Goal: Information Seeking & Learning: Learn about a topic

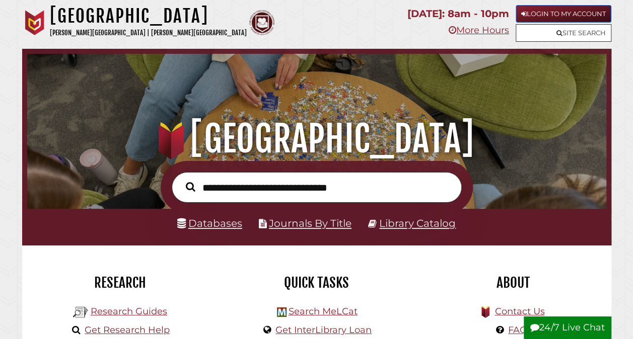
click at [531, 9] on link "Login to My Account" at bounding box center [563, 14] width 96 height 18
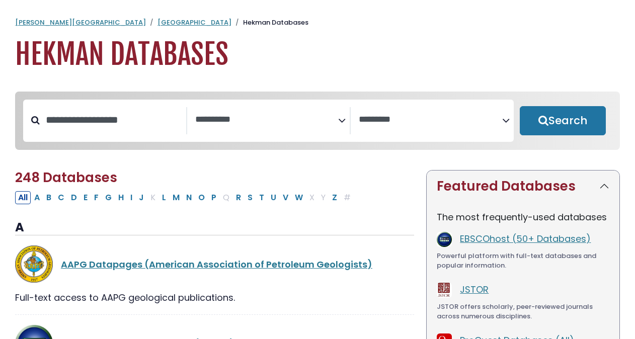
select select "Database Subject Filter"
select select "Database Vendors Filter"
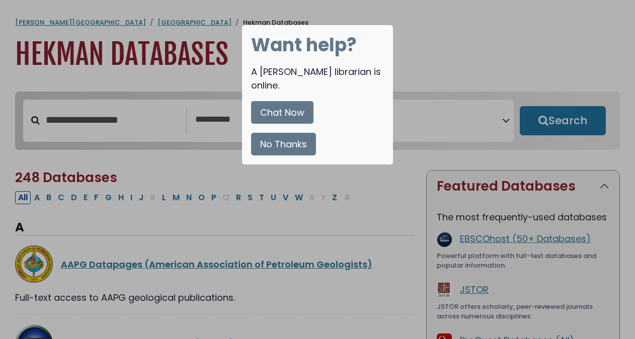
click at [288, 133] on button "No Thanks" at bounding box center [283, 144] width 65 height 23
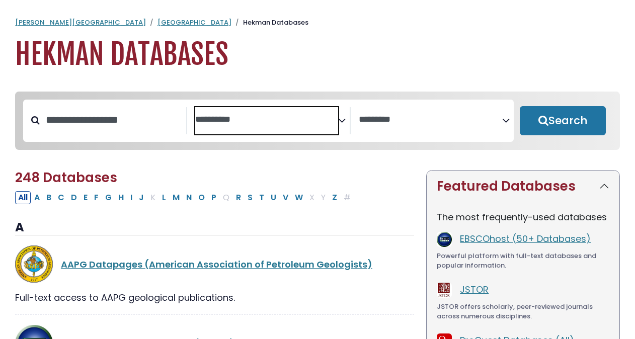
click at [222, 118] on textarea "Search" at bounding box center [266, 120] width 143 height 11
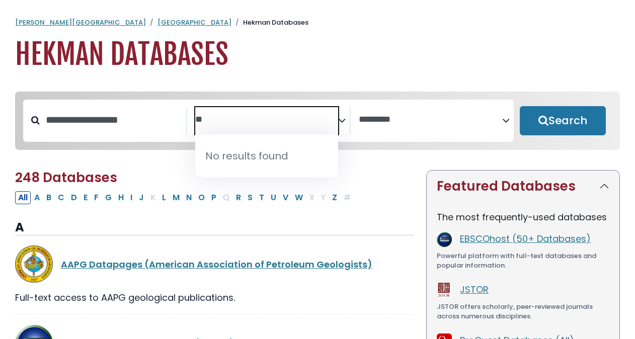
type textarea "*"
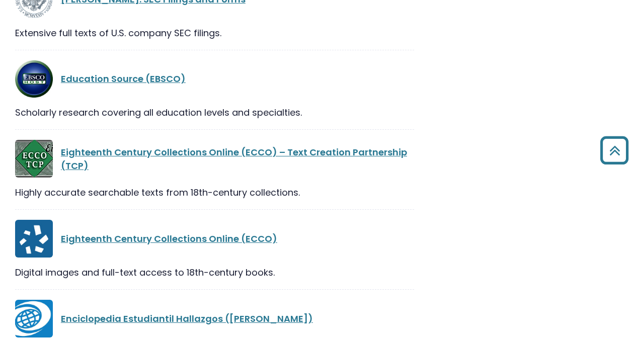
scroll to position [13237, 0]
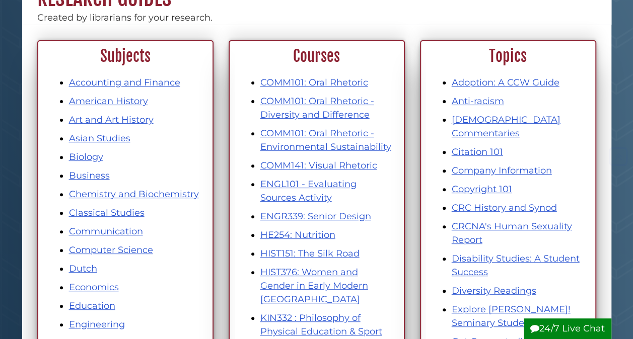
scroll to position [113, 0]
click at [118, 232] on link "Communication" at bounding box center [106, 230] width 74 height 11
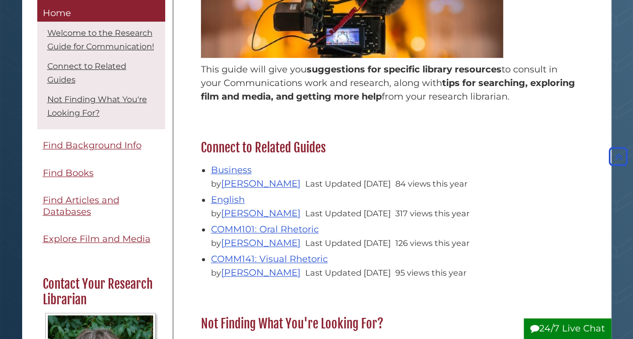
scroll to position [249, 0]
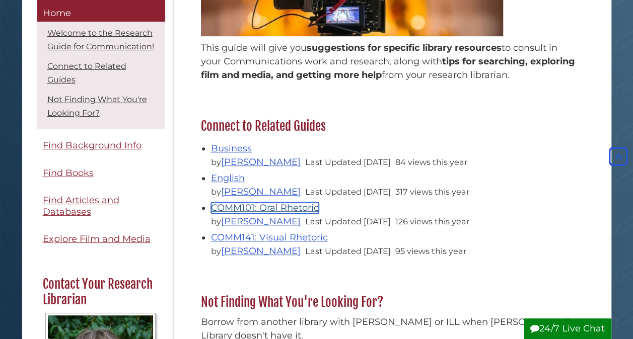
click at [224, 211] on link "COMM101: Oral Rhetoric" at bounding box center [265, 207] width 108 height 11
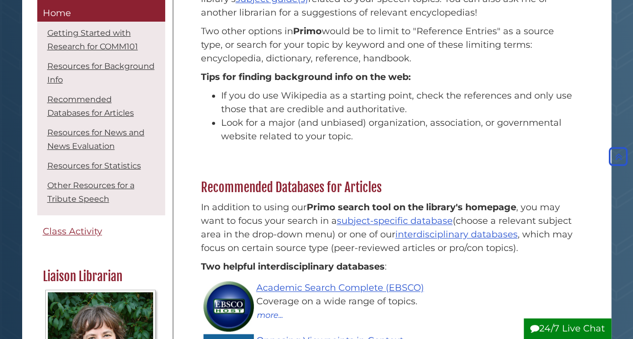
scroll to position [462, 0]
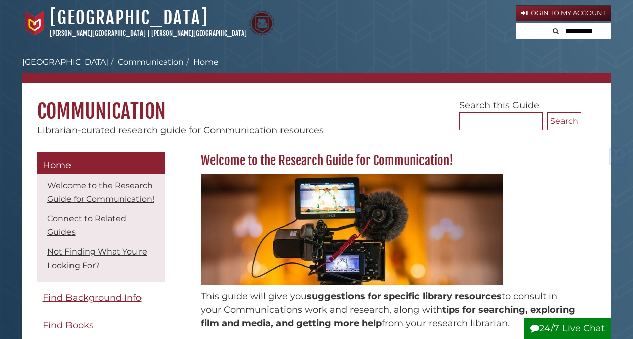
scroll to position [249, 0]
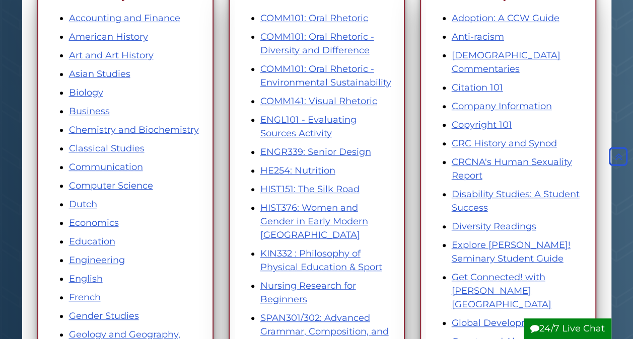
scroll to position [180, 0]
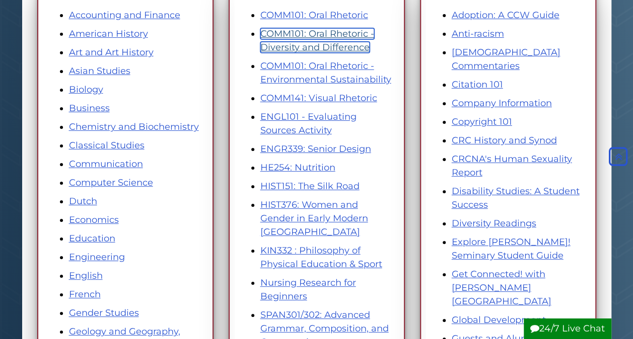
click at [315, 46] on link "COMM101: Oral Rhetoric - Diversity and Difference" at bounding box center [317, 40] width 114 height 25
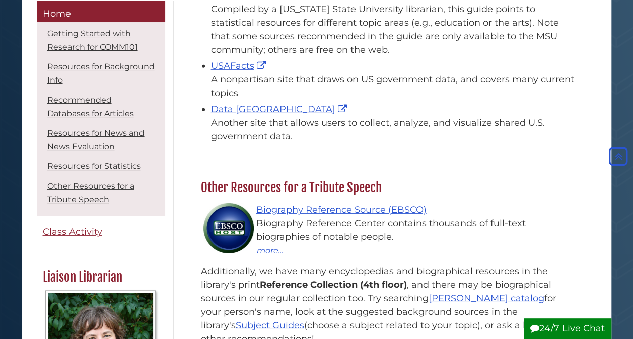
scroll to position [1444, 0]
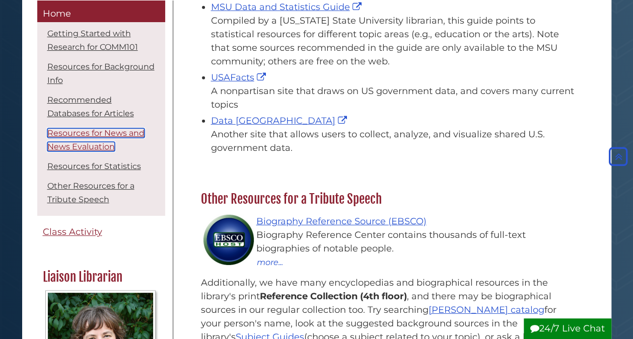
click at [99, 134] on link "Resources for News and News Evaluation" at bounding box center [95, 139] width 97 height 23
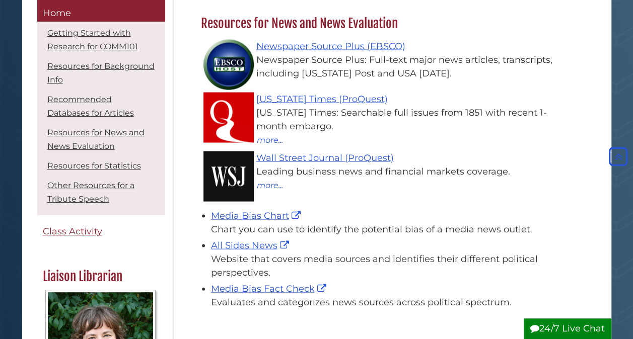
click at [60, 139] on li "Resources for News and News Evaluation" at bounding box center [101, 139] width 123 height 31
click at [62, 148] on link "Resources for News and News Evaluation" at bounding box center [95, 139] width 97 height 23
click at [75, 135] on link "Resources for News and News Evaluation" at bounding box center [95, 139] width 97 height 23
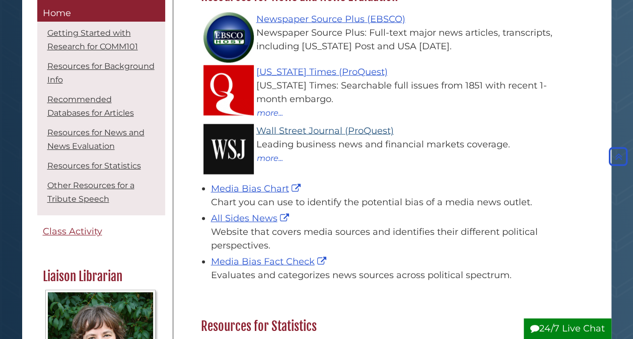
scroll to position [929, 0]
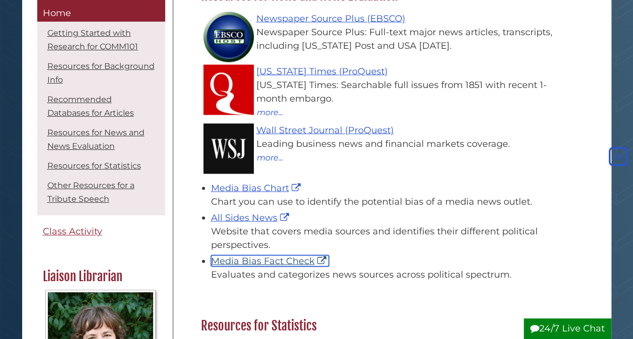
click at [249, 255] on link "Media Bias Fact Check" at bounding box center [270, 260] width 118 height 11
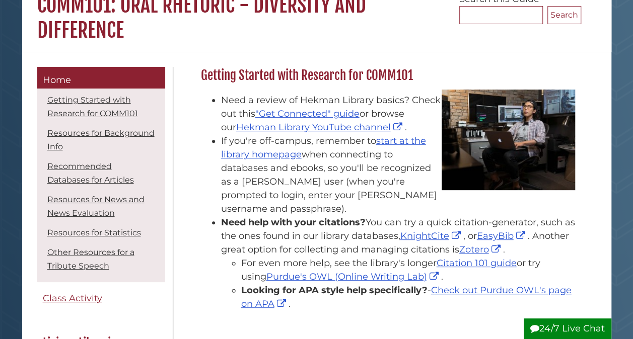
scroll to position [0, 0]
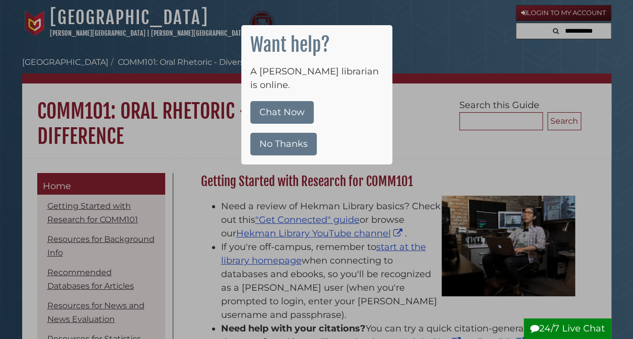
click at [279, 133] on button "No Thanks" at bounding box center [283, 144] width 66 height 23
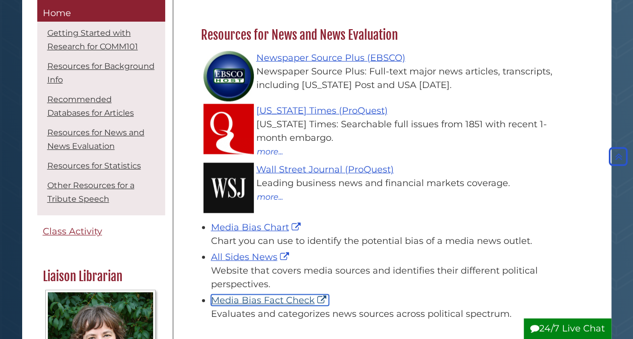
scroll to position [880, 0]
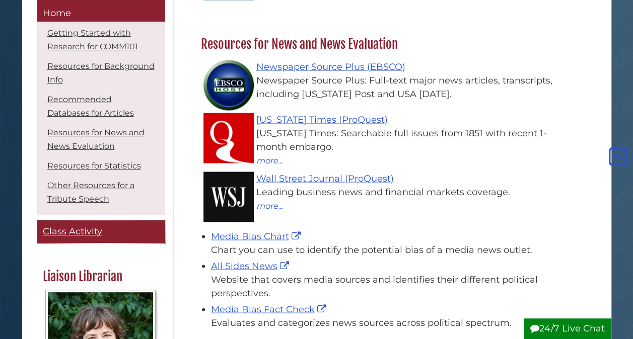
click at [95, 234] on span "Class Activity" at bounding box center [72, 231] width 59 height 11
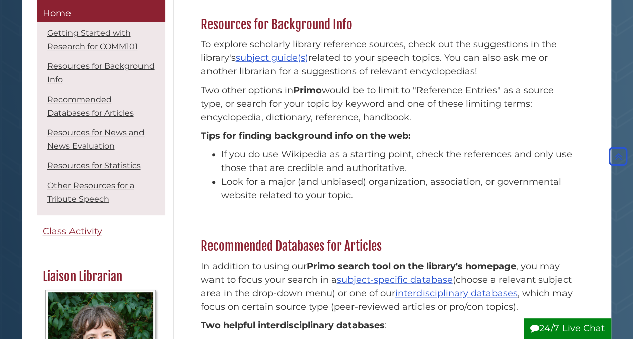
scroll to position [402, 0]
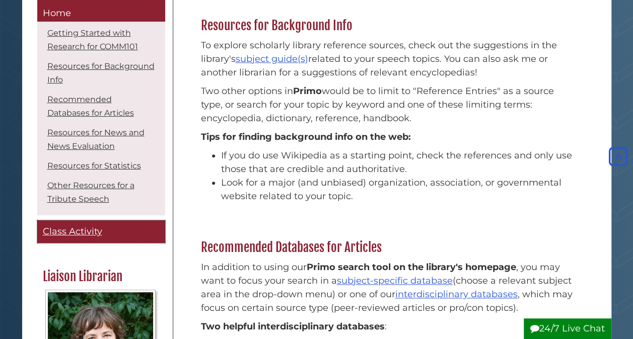
click at [58, 234] on span "Class Activity" at bounding box center [72, 231] width 59 height 11
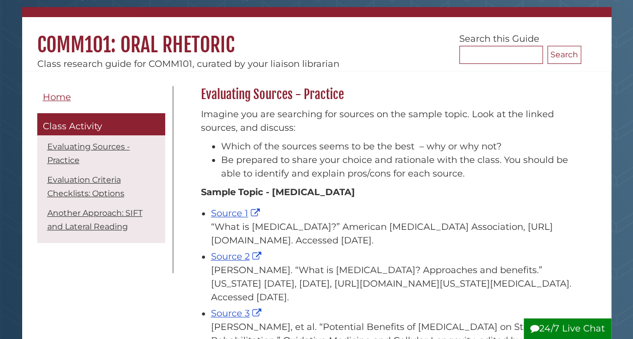
scroll to position [80, 0]
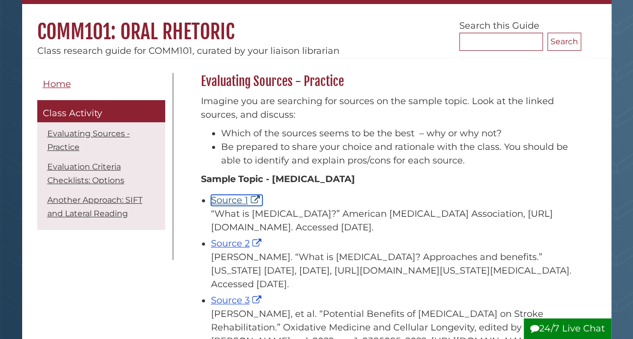
click at [225, 203] on link "Source 1" at bounding box center [236, 200] width 51 height 11
click at [226, 244] on link "Source 2" at bounding box center [237, 243] width 53 height 11
click at [230, 299] on link "Source 3" at bounding box center [237, 300] width 53 height 11
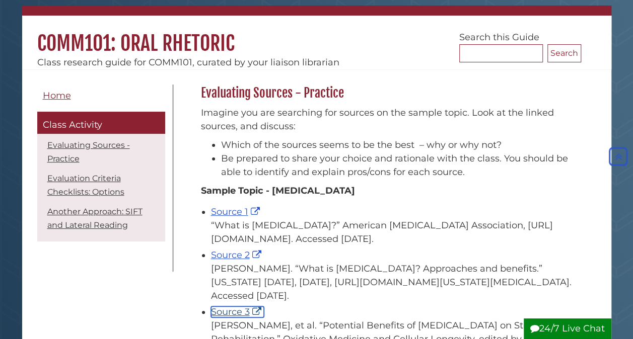
scroll to position [68, 0]
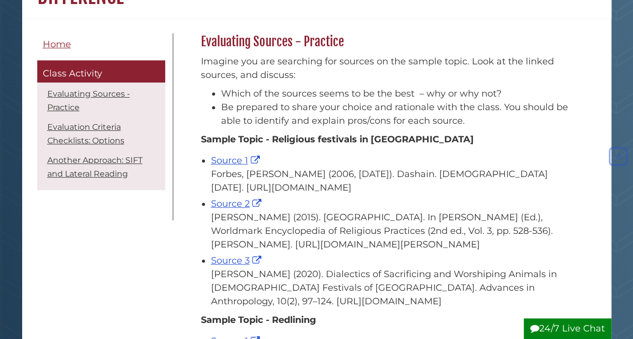
scroll to position [140, 0]
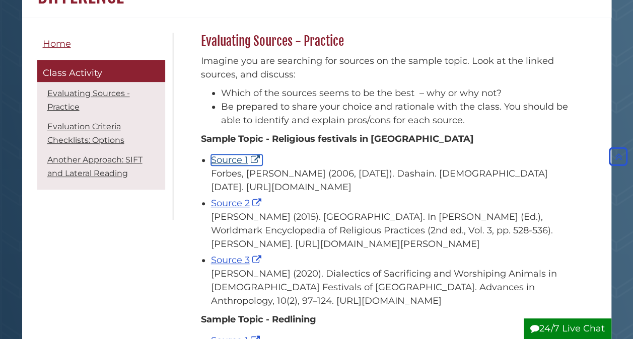
click at [224, 161] on link "Source 1" at bounding box center [236, 160] width 51 height 11
click at [218, 209] on link "Source 2" at bounding box center [237, 203] width 53 height 11
click at [214, 266] on link "Source 3" at bounding box center [237, 260] width 53 height 11
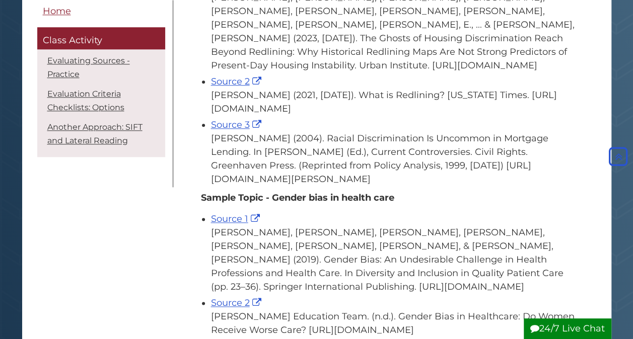
scroll to position [413, 0]
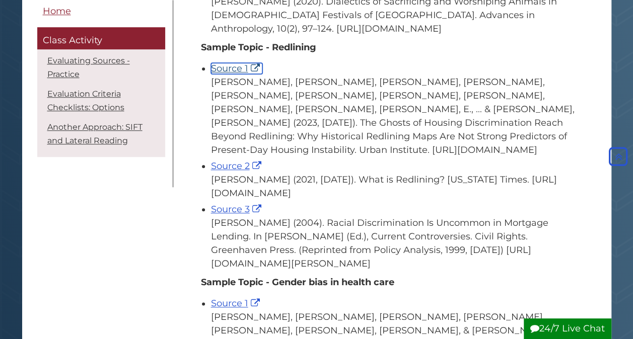
click at [238, 74] on link "Source 1" at bounding box center [236, 68] width 51 height 11
click at [243, 172] on link "Source 2" at bounding box center [237, 166] width 53 height 11
click at [236, 215] on link "Source 3" at bounding box center [237, 209] width 53 height 11
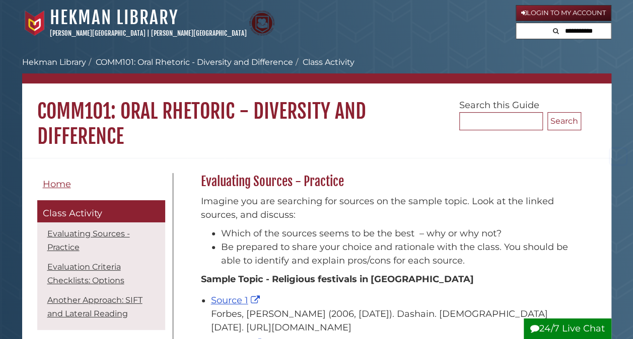
scroll to position [1, 0]
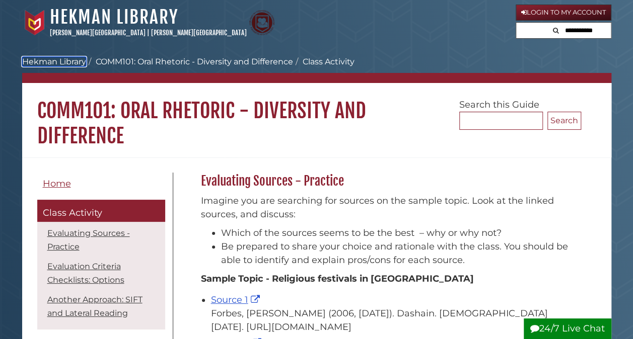
click at [70, 58] on link "Hekman Library" at bounding box center [54, 62] width 64 height 10
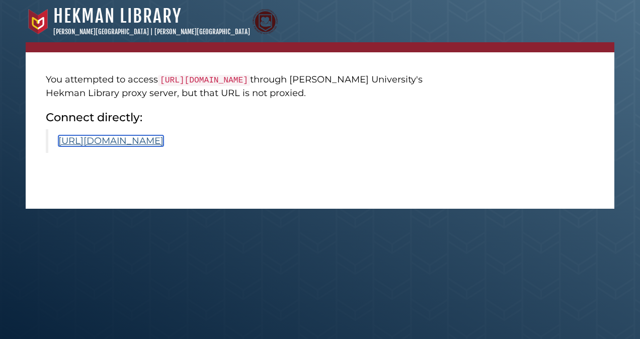
click at [134, 142] on link "https://www.scirp.org/journal/paperinformation?paperid=99935" at bounding box center [110, 140] width 105 height 11
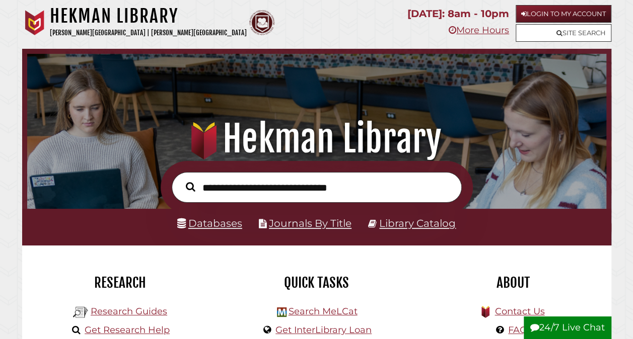
click at [275, 188] on input "text" at bounding box center [317, 187] width 290 height 30
